Goal: Task Accomplishment & Management: Manage account settings

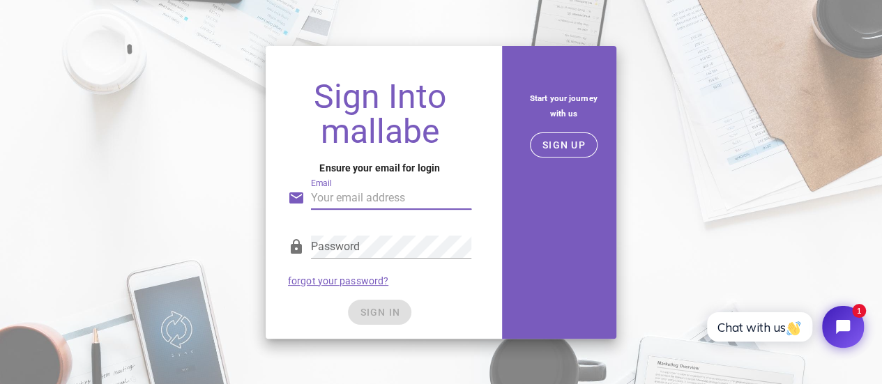
click at [360, 199] on input "Email" at bounding box center [391, 198] width 160 height 22
type input "[EMAIL_ADDRESS][DOMAIN_NAME]"
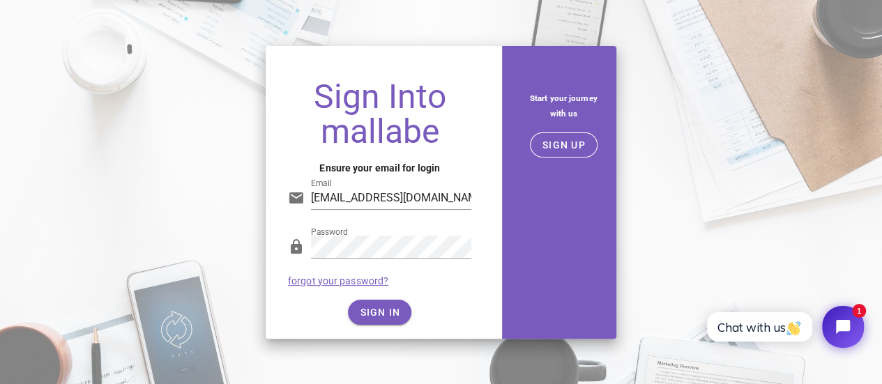
click at [371, 307] on div "SIGN IN" at bounding box center [379, 312] width 183 height 25
click at [381, 312] on span "SIGN IN" at bounding box center [379, 312] width 41 height 11
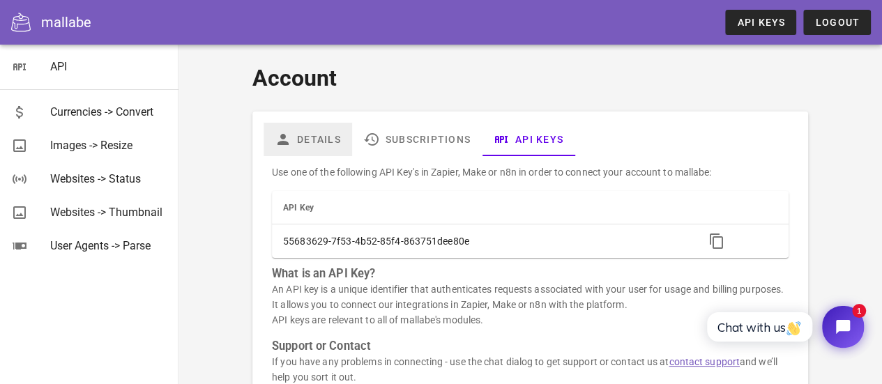
click at [317, 148] on link "Details" at bounding box center [308, 139] width 89 height 33
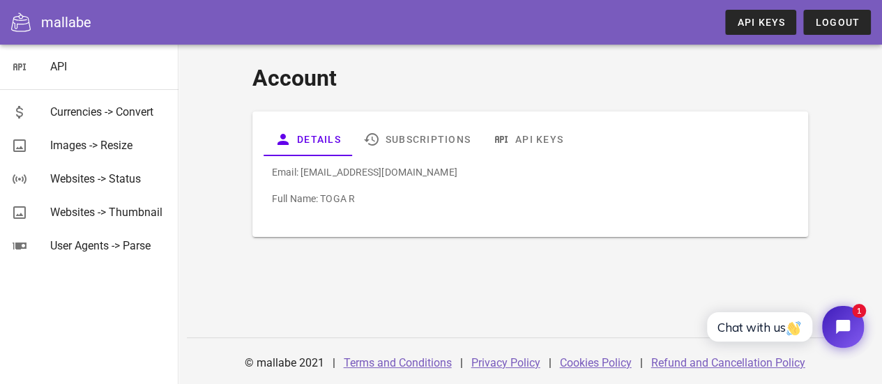
click at [60, 27] on div "mallabe" at bounding box center [66, 22] width 50 height 21
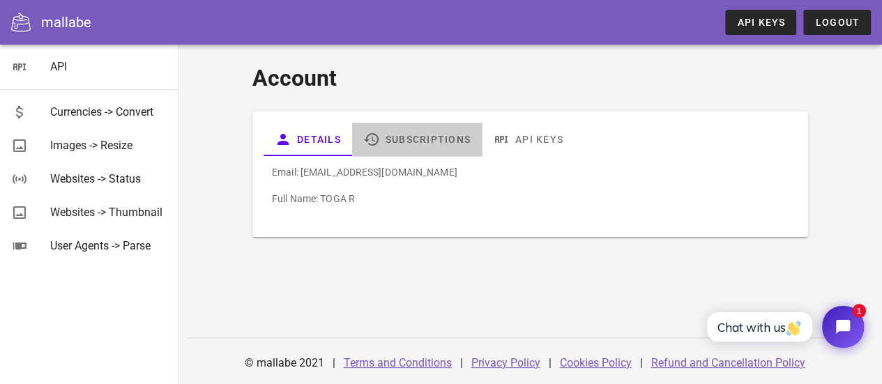
click at [438, 142] on link "Subscriptions" at bounding box center [417, 139] width 130 height 33
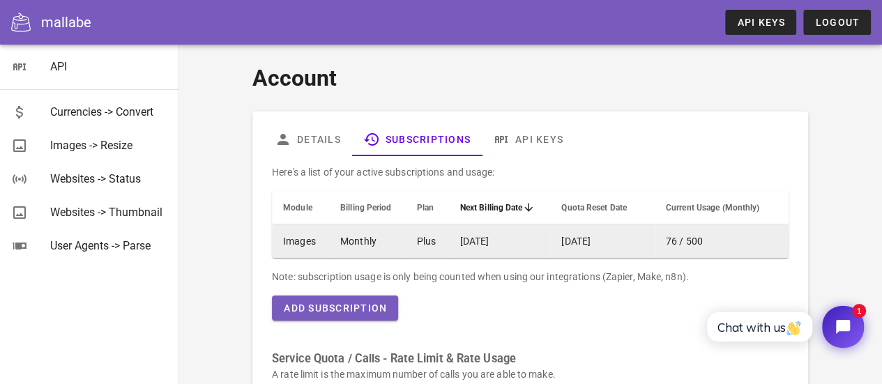
click at [351, 249] on td "Monthly" at bounding box center [367, 241] width 77 height 33
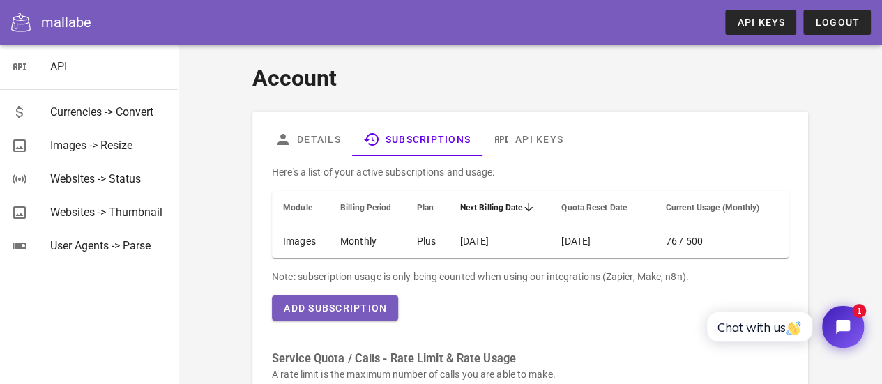
click at [370, 208] on span "Billing Period" at bounding box center [365, 208] width 51 height 10
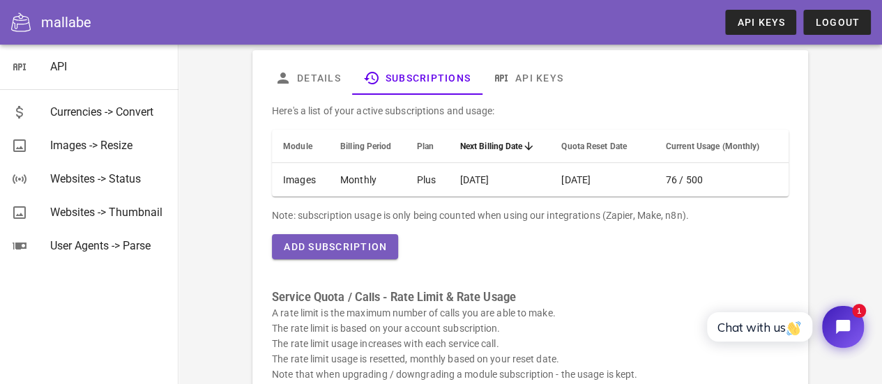
scroll to position [42, 0]
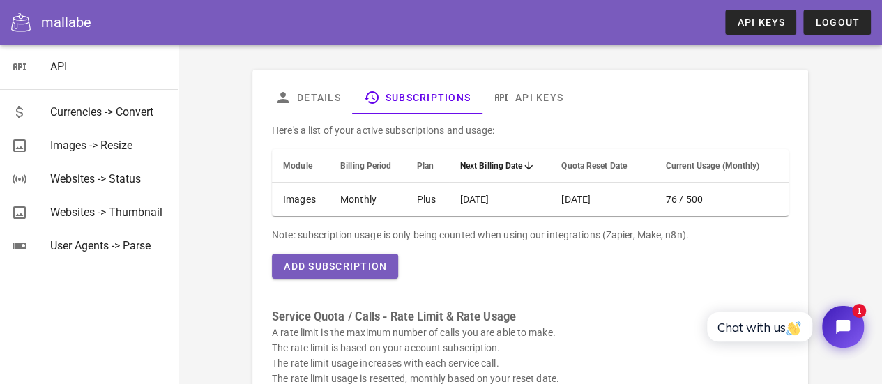
click at [508, 164] on span "Next Billing Date" at bounding box center [491, 166] width 63 height 10
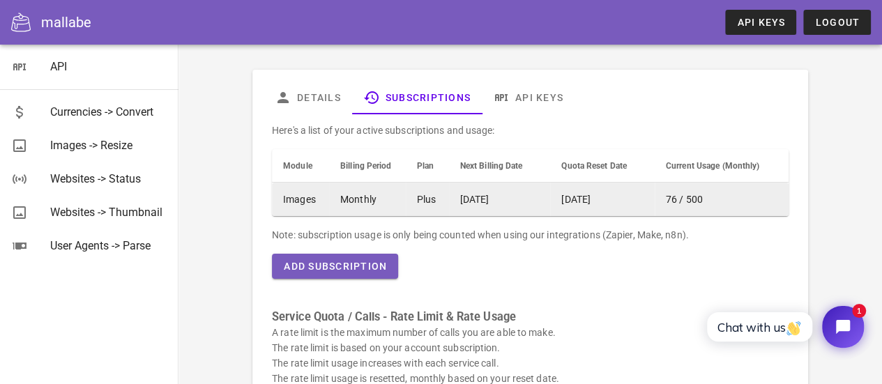
click at [502, 204] on td "2025-09-30" at bounding box center [500, 199] width 102 height 33
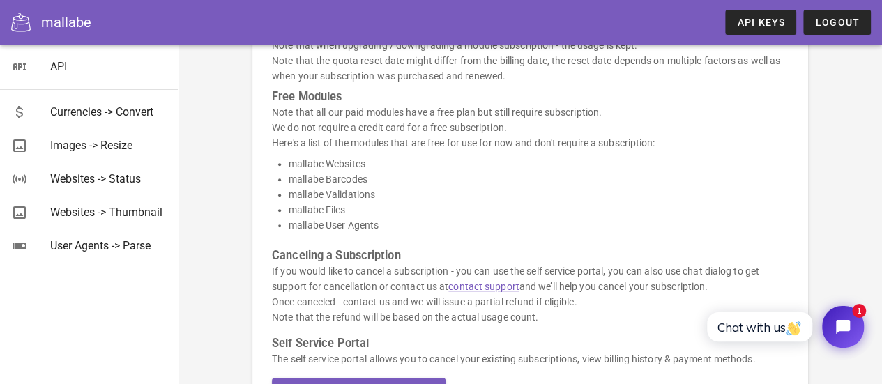
scroll to position [506, 0]
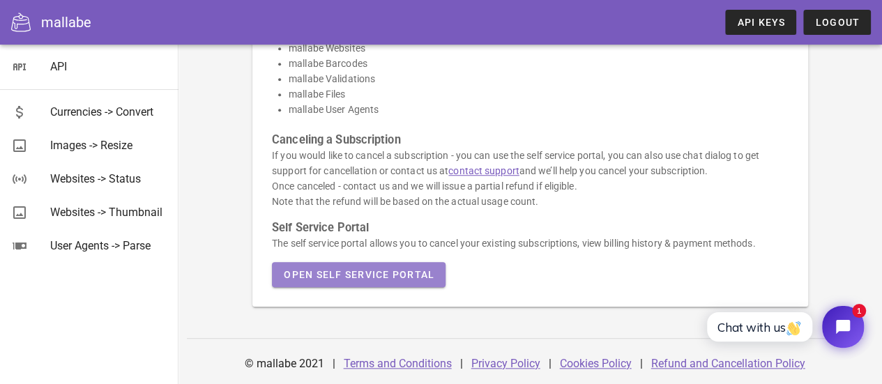
click at [391, 266] on button "Open Self Service Portal" at bounding box center [359, 274] width 174 height 25
